Goal: Task Accomplishment & Management: Use online tool/utility

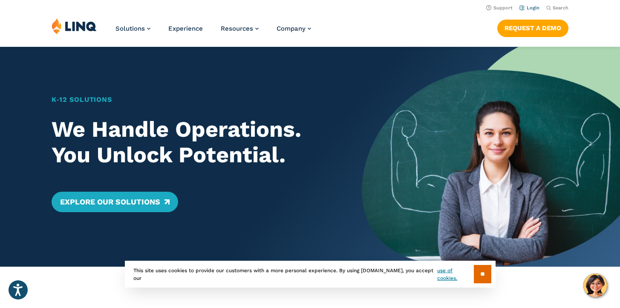
click at [531, 7] on link "Login" at bounding box center [529, 8] width 20 height 6
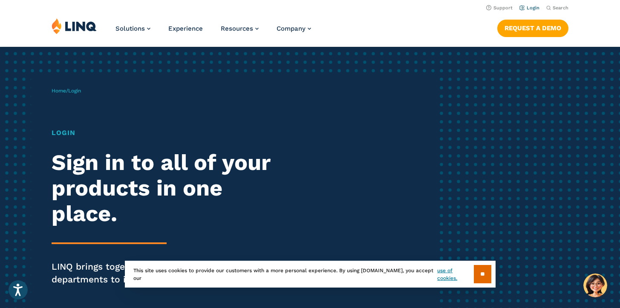
click at [531, 10] on link "Login" at bounding box center [529, 8] width 20 height 6
click at [481, 267] on input "**" at bounding box center [482, 274] width 17 height 18
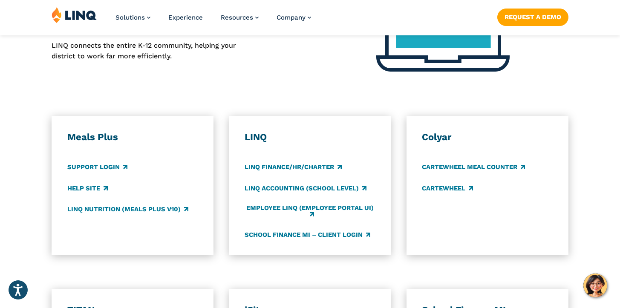
scroll to position [424, 0]
